Goal: Find specific page/section: Find specific page/section

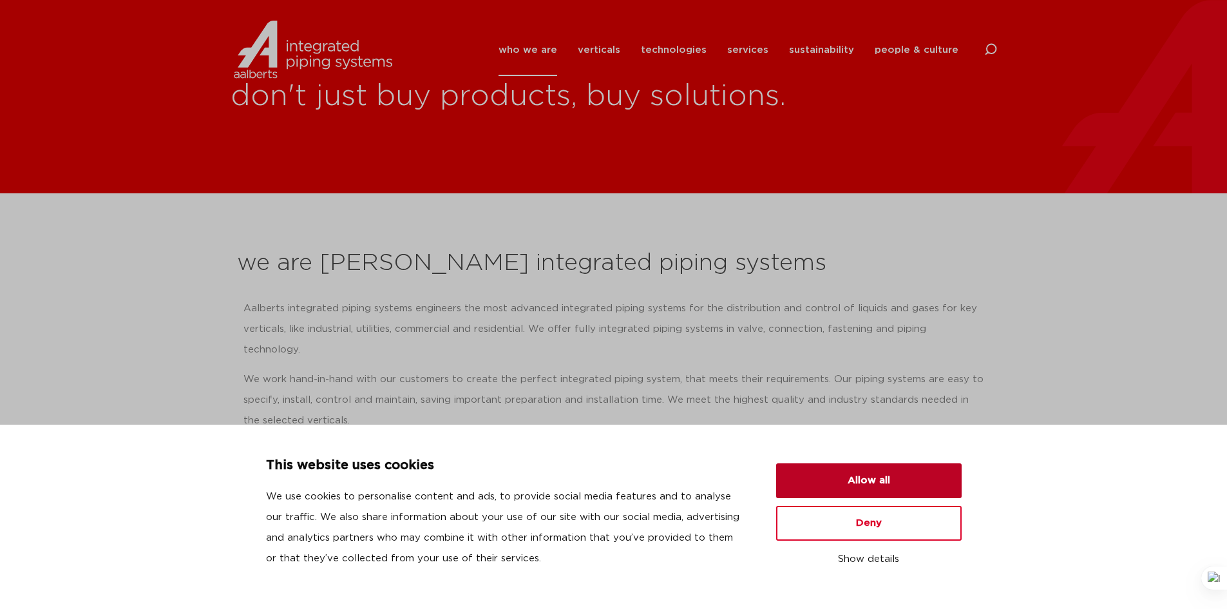
click at [847, 475] on button "Allow all" at bounding box center [869, 480] width 186 height 35
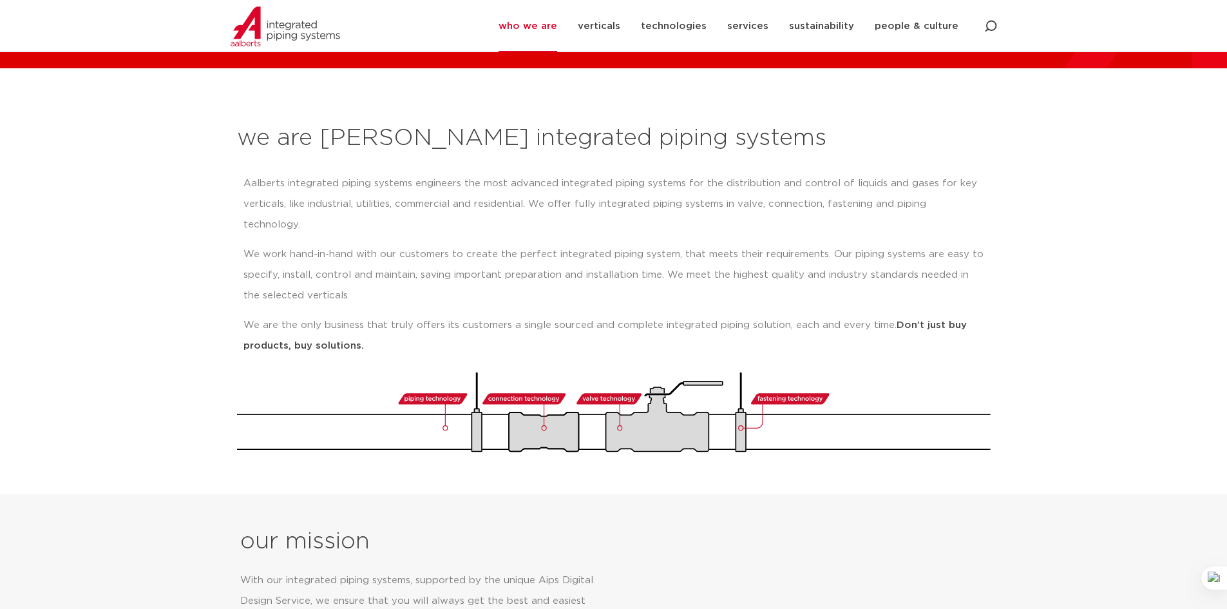
scroll to position [129, 0]
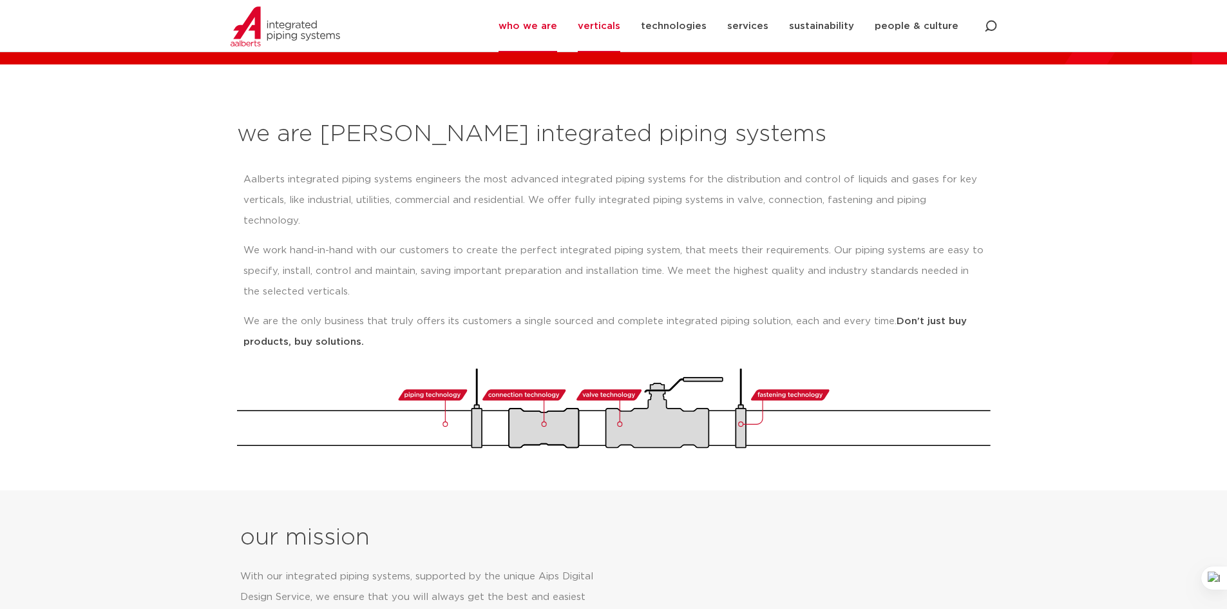
click at [609, 24] on link "verticals" at bounding box center [599, 26] width 43 height 52
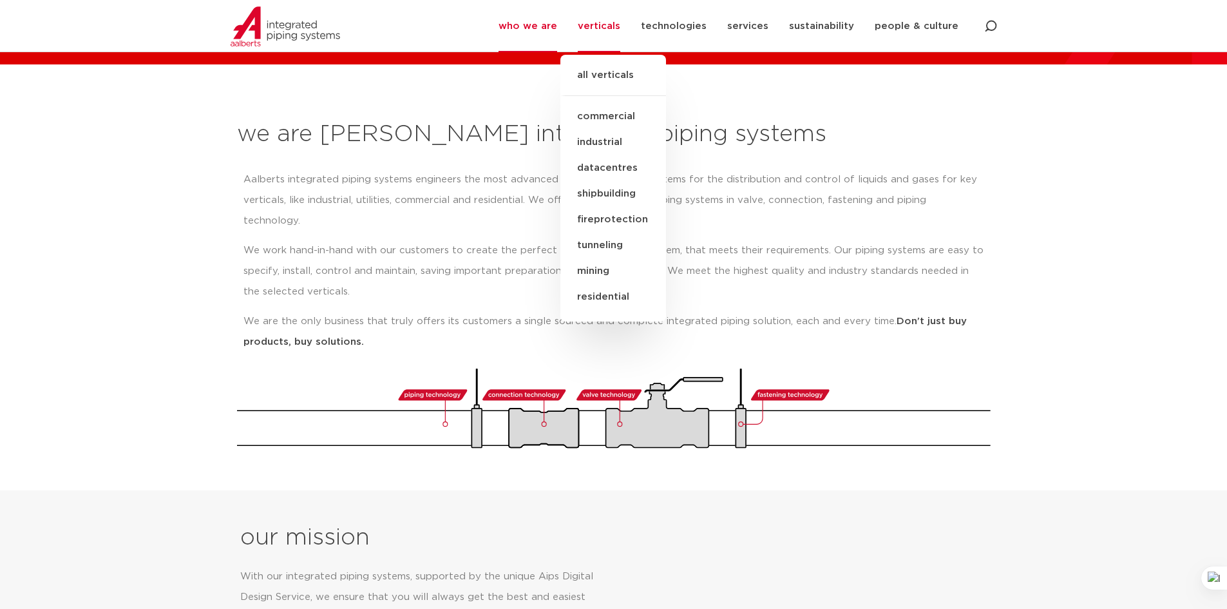
click at [613, 142] on link "industrial" at bounding box center [613, 142] width 106 height 26
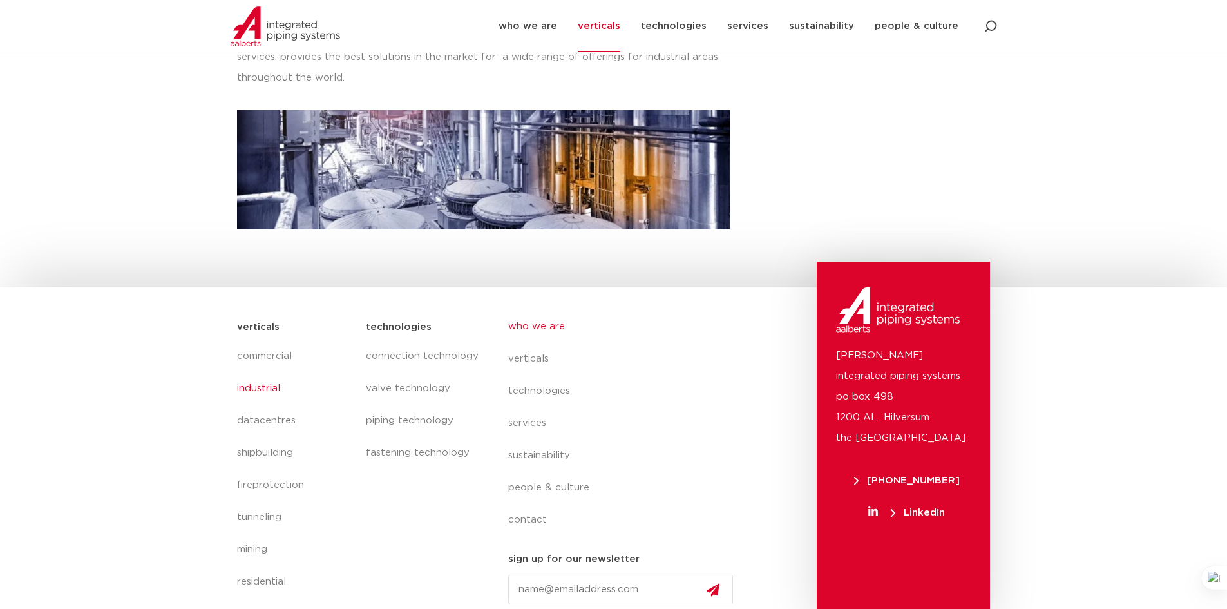
scroll to position [358, 0]
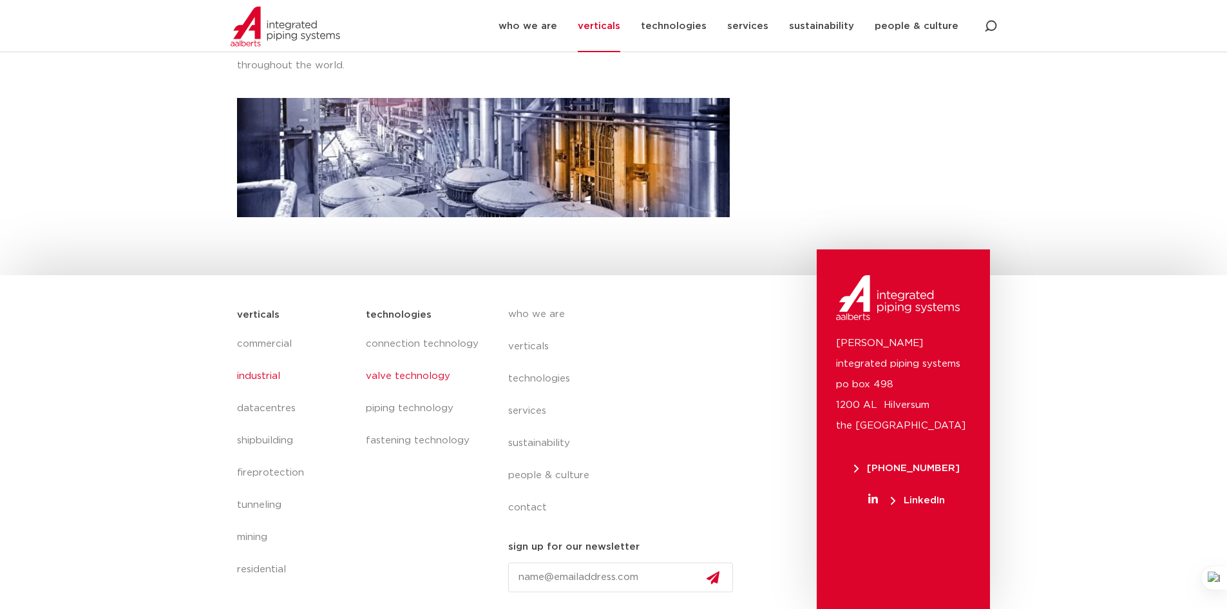
click at [403, 372] on link "valve technology" at bounding box center [424, 376] width 116 height 32
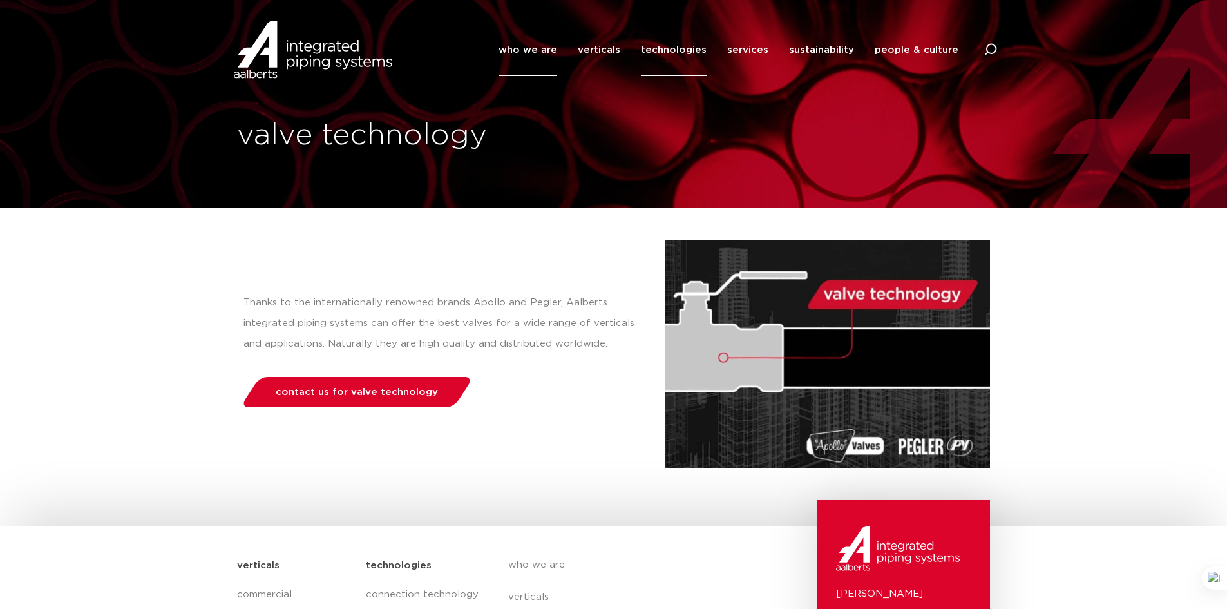
click at [539, 51] on link "who we are" at bounding box center [528, 50] width 59 height 52
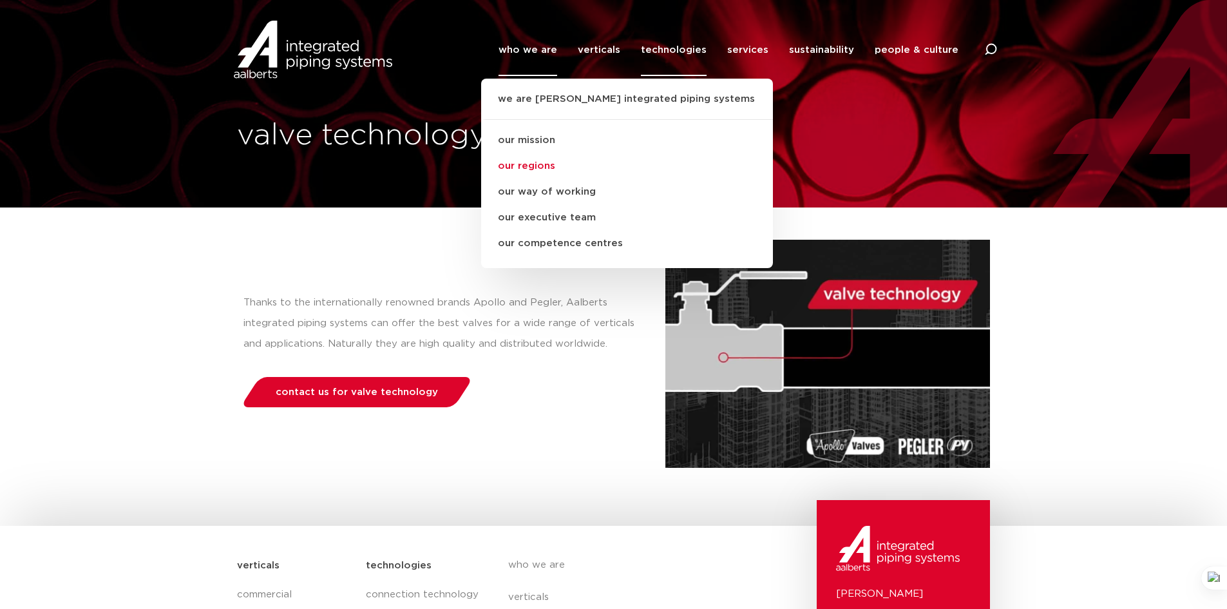
click at [543, 167] on link "our regions" at bounding box center [627, 166] width 292 height 26
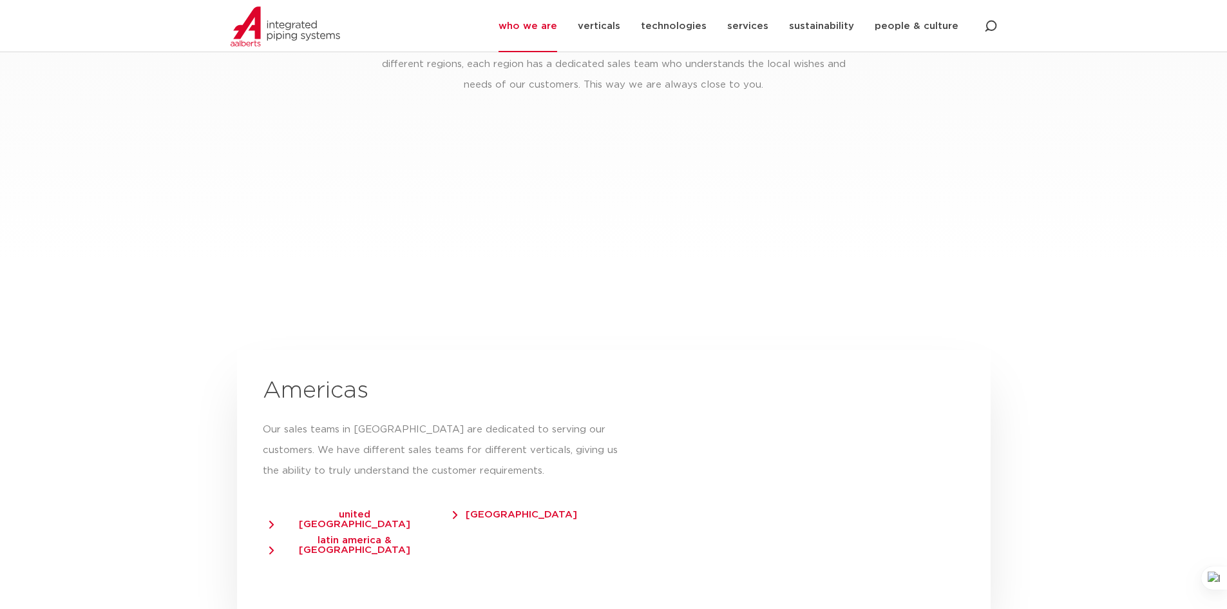
scroll to position [2029, 0]
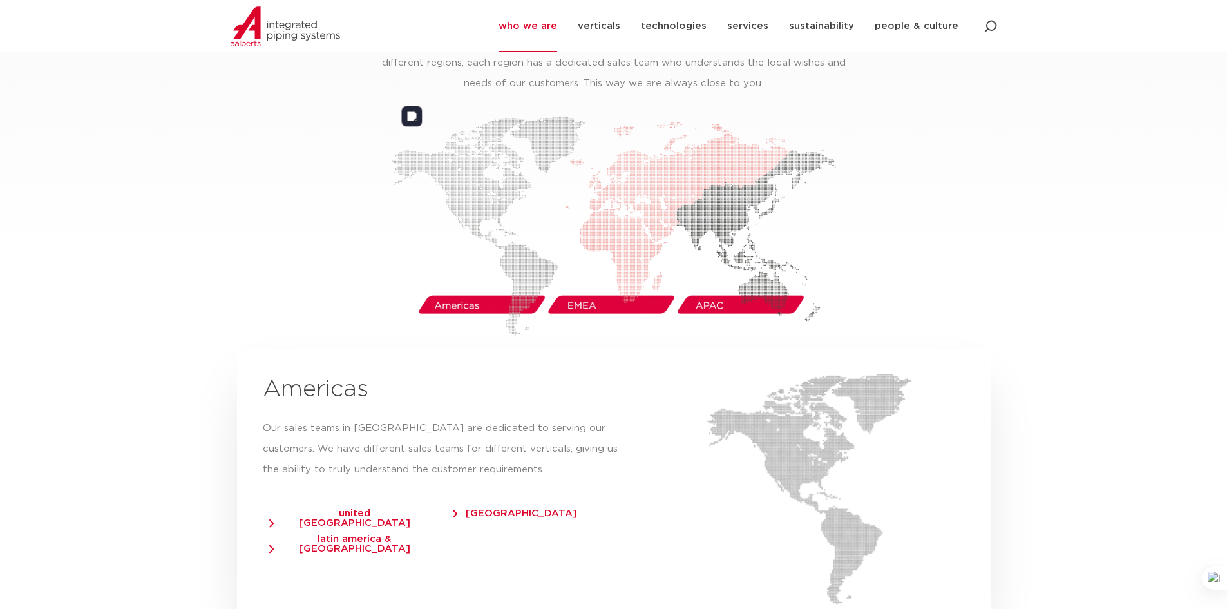
click at [443, 285] on img at bounding box center [614, 226] width 445 height 220
click at [453, 285] on img at bounding box center [614, 226] width 445 height 220
click at [738, 285] on img at bounding box center [614, 226] width 445 height 220
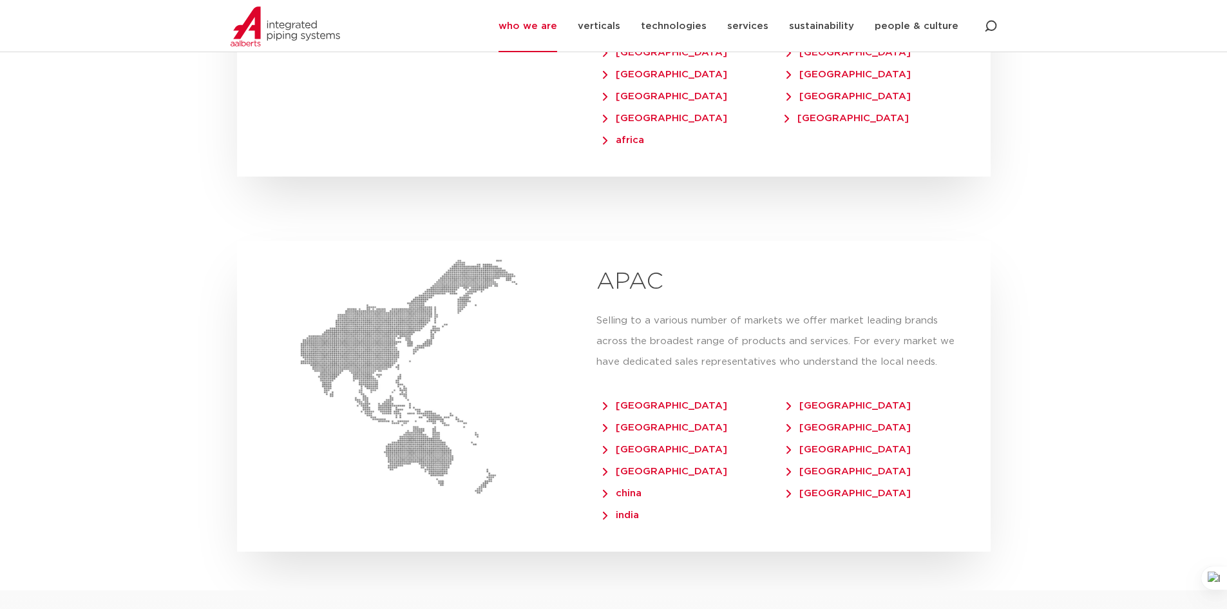
scroll to position [2931, 0]
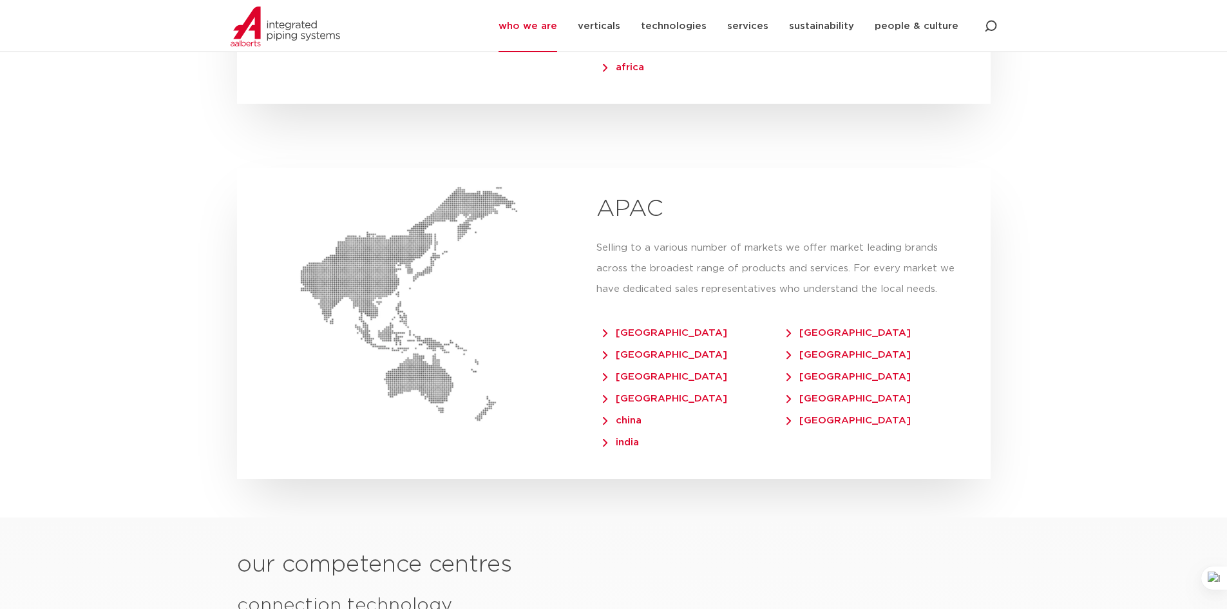
click at [623, 437] on span "india" at bounding box center [621, 442] width 36 height 10
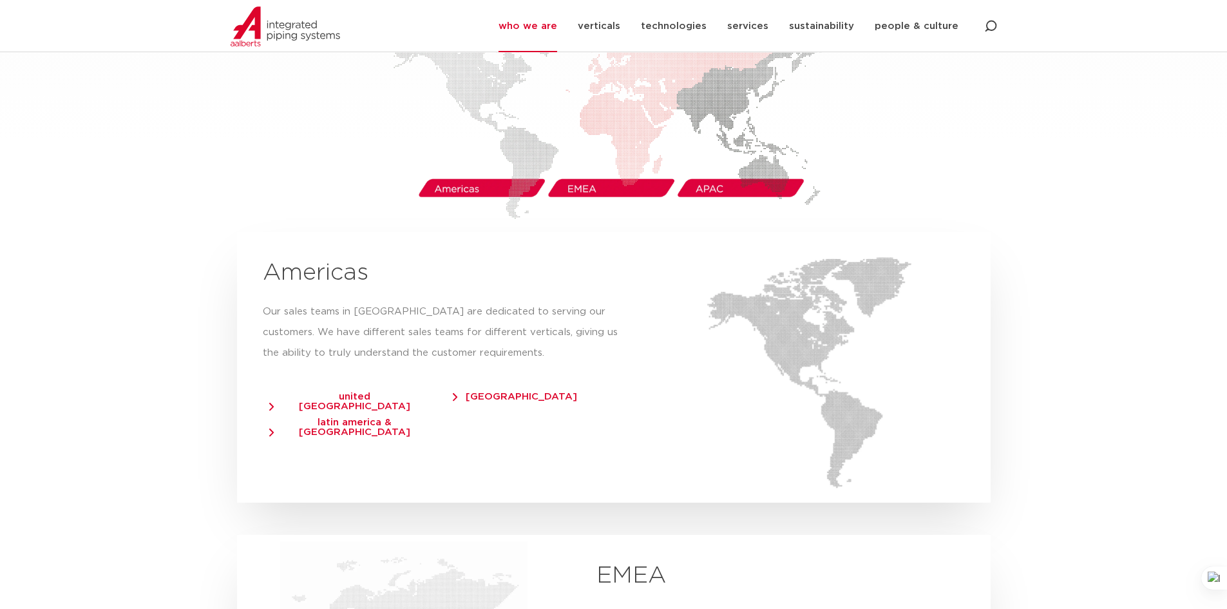
scroll to position [2223, 0]
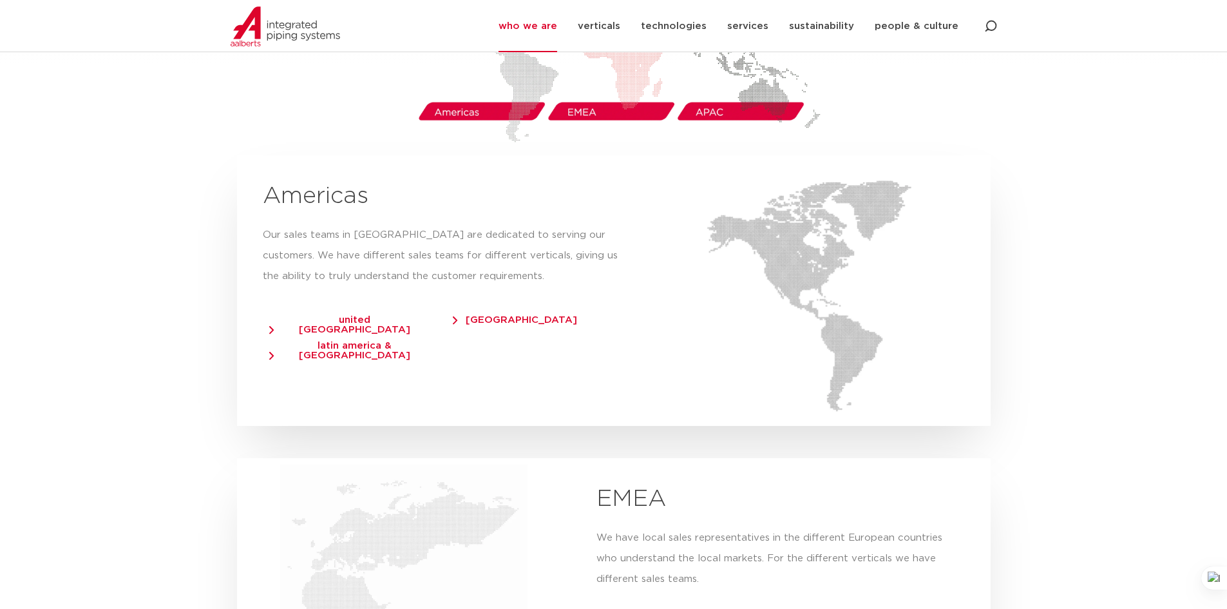
click at [311, 315] on span "united [GEOGRAPHIC_DATA]" at bounding box center [348, 324] width 158 height 19
